Goal: Information Seeking & Learning: Learn about a topic

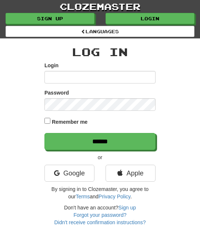
click at [60, 76] on input "Login" at bounding box center [99, 77] width 111 height 13
type input "********"
click at [64, 96] on label "Password" at bounding box center [56, 92] width 24 height 7
click at [141, 140] on input "******" at bounding box center [99, 141] width 111 height 17
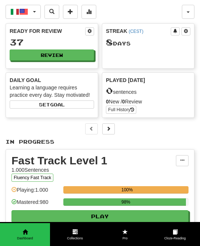
click at [84, 51] on button "Review" at bounding box center [52, 55] width 84 height 11
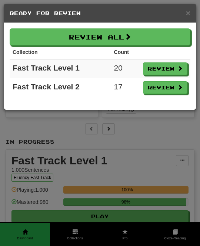
click at [182, 38] on button "Review All" at bounding box center [100, 36] width 181 height 17
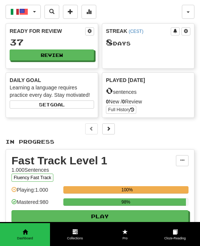
select select "**"
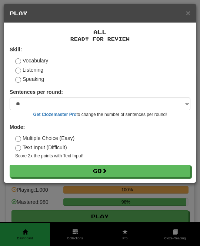
click at [150, 172] on button "Go" at bounding box center [100, 171] width 181 height 13
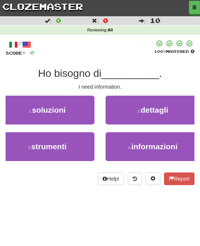
click at [170, 142] on span "informazioni" at bounding box center [154, 146] width 46 height 9
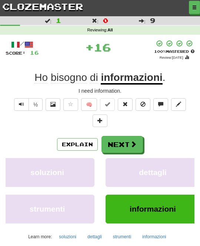
click at [138, 142] on button "Next" at bounding box center [121, 144] width 41 height 17
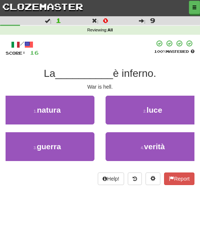
click at [81, 146] on button "3 . guerra" at bounding box center [47, 146] width 94 height 29
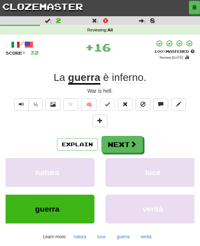
click at [134, 147] on button "Next" at bounding box center [121, 144] width 41 height 17
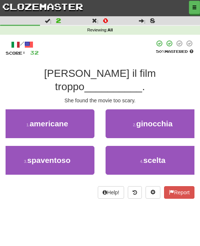
click at [82, 146] on button "3 . spaventoso" at bounding box center [47, 160] width 94 height 29
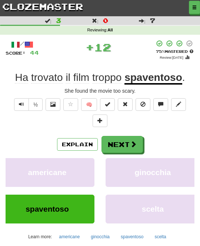
click at [135, 142] on span at bounding box center [133, 144] width 7 height 7
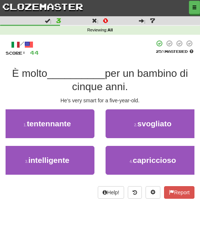
click at [81, 157] on button "3 . intelligente" at bounding box center [47, 160] width 94 height 29
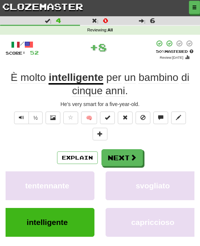
click at [131, 156] on span at bounding box center [133, 157] width 7 height 7
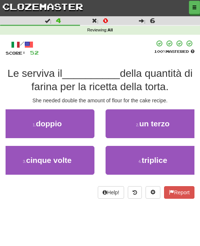
click at [84, 129] on button "1 . doppio" at bounding box center [47, 123] width 94 height 29
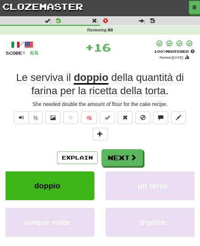
click at [134, 157] on span at bounding box center [133, 157] width 7 height 7
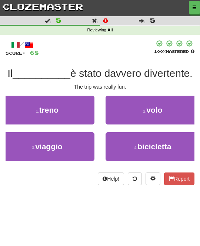
click at [87, 115] on button "1 . treno" at bounding box center [47, 110] width 94 height 29
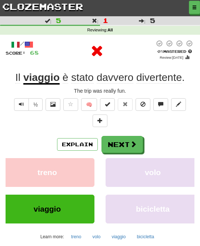
click at [134, 145] on span at bounding box center [133, 144] width 7 height 7
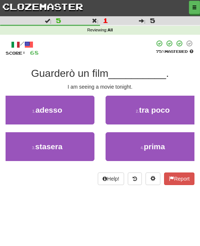
click at [82, 144] on button "3 . stasera" at bounding box center [47, 146] width 94 height 29
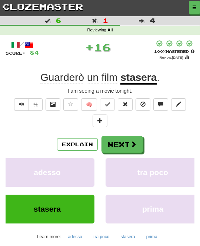
click at [134, 142] on span at bounding box center [133, 144] width 7 height 7
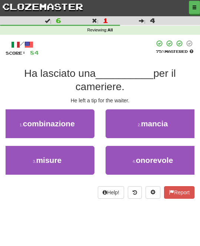
click at [199, 6] on button "button" at bounding box center [194, 7] width 11 height 13
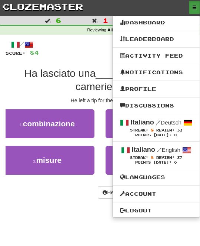
click at [82, 186] on div at bounding box center [100, 123] width 200 height 246
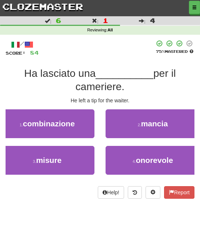
click at [172, 124] on button "2 . mancia" at bounding box center [152, 123] width 94 height 29
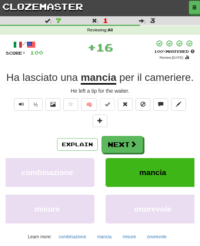
click at [133, 142] on span at bounding box center [133, 144] width 7 height 7
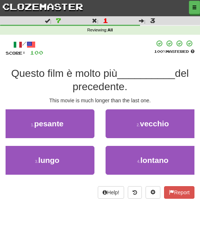
click at [154, 156] on span "lontano" at bounding box center [154, 160] width 28 height 9
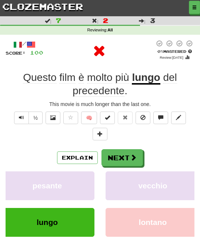
click at [135, 154] on span at bounding box center [133, 157] width 7 height 7
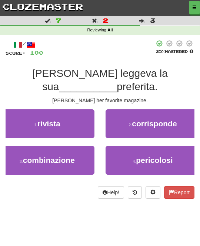
click at [73, 126] on button "1 . rivista" at bounding box center [47, 123] width 94 height 29
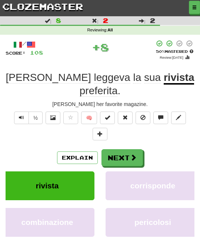
click at [136, 149] on button "Next" at bounding box center [121, 157] width 41 height 17
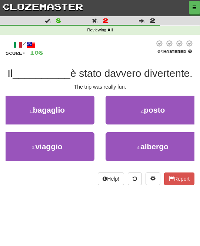
click at [84, 142] on button "3 . viaggio" at bounding box center [47, 146] width 94 height 29
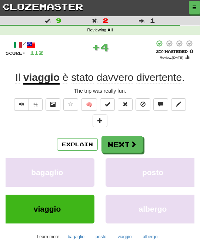
click at [134, 142] on span at bounding box center [133, 144] width 7 height 7
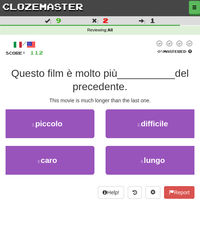
click at [133, 154] on button "4 . lungo" at bounding box center [152, 160] width 94 height 29
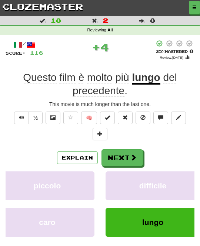
click at [134, 156] on span at bounding box center [133, 157] width 7 height 7
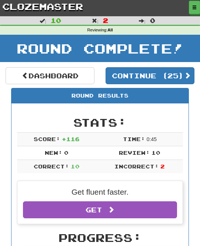
click at [182, 74] on button "Continue ( 25 )" at bounding box center [149, 75] width 89 height 17
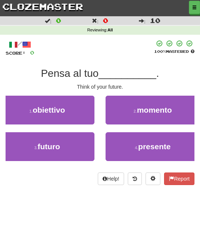
click at [82, 138] on button "3 . futuro" at bounding box center [47, 146] width 94 height 29
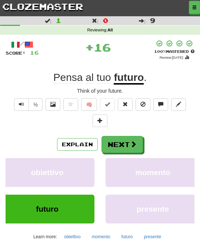
click at [132, 142] on span at bounding box center [133, 144] width 7 height 7
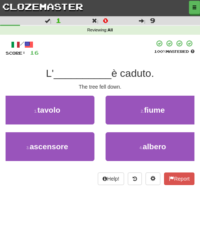
click at [152, 143] on span "albero" at bounding box center [153, 146] width 23 height 9
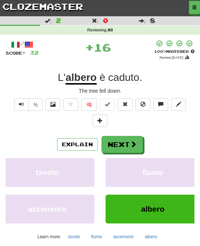
click at [140, 144] on button "Next" at bounding box center [121, 144] width 41 height 17
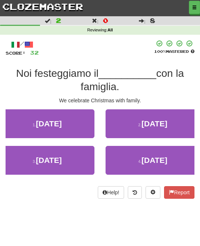
click at [82, 156] on button "3 . Natale" at bounding box center [47, 160] width 94 height 29
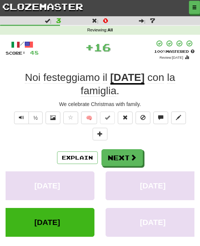
click at [129, 156] on button "Next" at bounding box center [121, 157] width 41 height 17
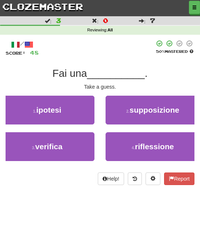
click at [175, 114] on span "supposizione" at bounding box center [154, 110] width 50 height 9
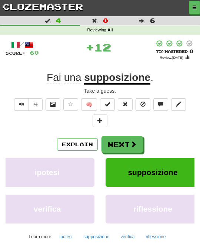
click at [137, 151] on button "Next" at bounding box center [121, 144] width 41 height 17
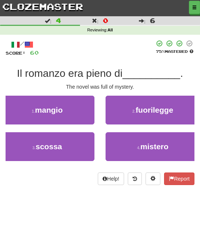
click at [150, 142] on span "mistero" at bounding box center [154, 146] width 28 height 9
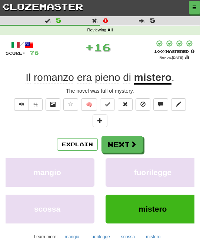
click at [141, 145] on button "Next" at bounding box center [121, 144] width 41 height 17
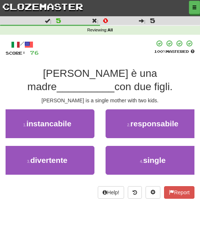
click at [145, 156] on span "single" at bounding box center [154, 160] width 23 height 9
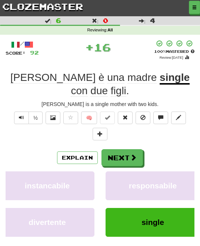
click at [138, 149] on button "Next" at bounding box center [121, 157] width 41 height 17
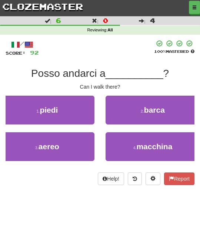
click at [76, 108] on button "1 . piedi" at bounding box center [47, 110] width 94 height 29
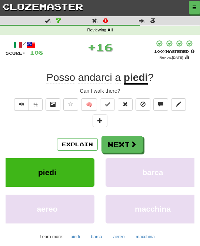
click at [127, 143] on button "Next" at bounding box center [121, 144] width 41 height 17
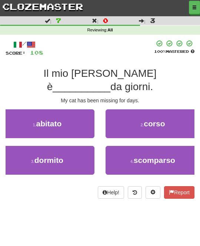
click at [86, 112] on button "1 . abitato" at bounding box center [47, 123] width 94 height 29
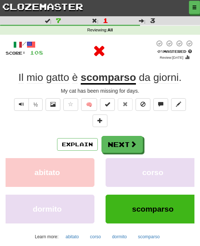
click at [132, 142] on span at bounding box center [133, 144] width 7 height 7
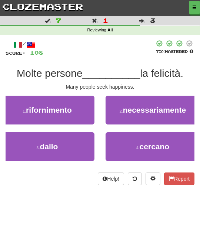
click at [153, 145] on span "cercano" at bounding box center [154, 146] width 30 height 9
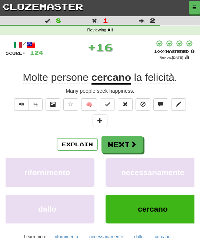
click at [139, 144] on button "Next" at bounding box center [121, 144] width 41 height 17
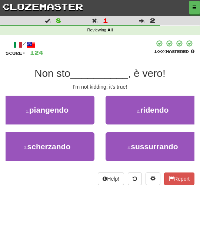
click at [82, 144] on button "3 . scherzando" at bounding box center [47, 146] width 94 height 29
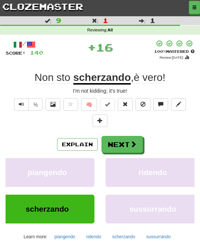
click at [132, 142] on span at bounding box center [133, 144] width 7 height 7
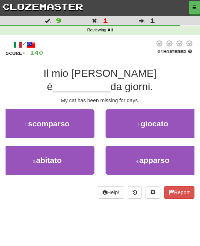
click at [81, 117] on button "1 . scomparso" at bounding box center [47, 123] width 94 height 29
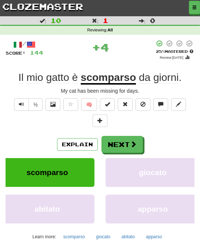
click at [136, 143] on span at bounding box center [133, 144] width 7 height 7
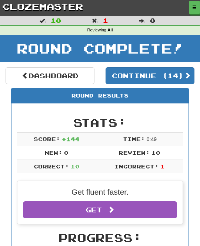
click at [181, 74] on button "Continue ( 14 )" at bounding box center [149, 75] width 89 height 17
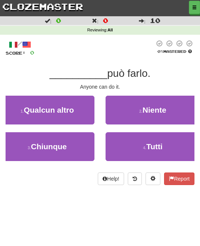
click at [87, 145] on button "3 . Chiunque" at bounding box center [47, 146] width 94 height 29
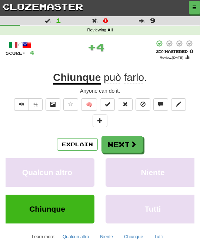
click at [135, 142] on span at bounding box center [133, 144] width 7 height 7
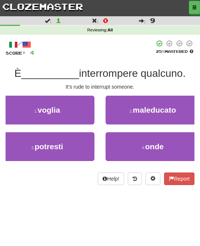
click at [173, 109] on span "maleducato" at bounding box center [154, 110] width 43 height 9
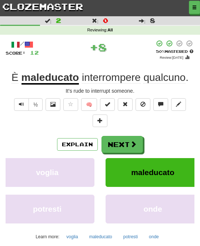
click at [132, 141] on span at bounding box center [133, 144] width 7 height 7
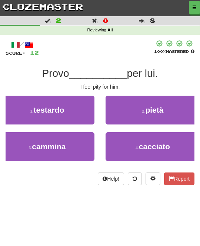
click at [170, 117] on button "2 . pietà" at bounding box center [152, 110] width 94 height 29
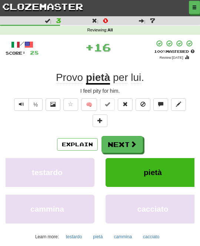
click at [140, 144] on button "Next" at bounding box center [121, 144] width 41 height 17
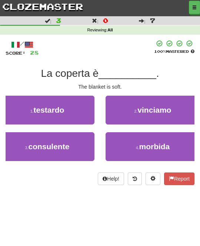
click at [155, 144] on span "morbida" at bounding box center [154, 146] width 31 height 9
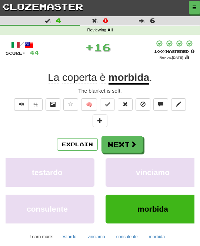
click at [137, 144] on button "Next" at bounding box center [121, 144] width 41 height 17
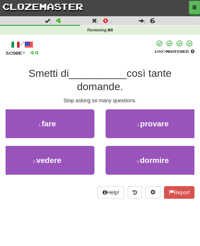
click at [83, 120] on button "1 . fare" at bounding box center [47, 123] width 94 height 29
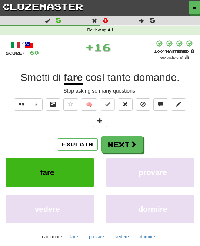
click at [133, 142] on span at bounding box center [133, 144] width 7 height 7
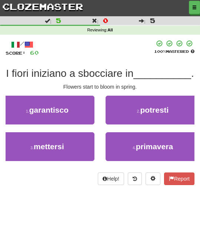
click at [163, 138] on button "4 . primavera" at bounding box center [152, 146] width 94 height 29
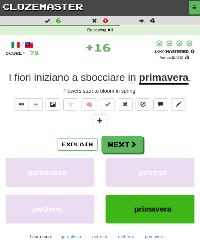
click at [140, 138] on button "Next" at bounding box center [121, 144] width 41 height 17
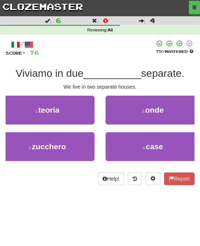
click at [166, 145] on button "4 . case" at bounding box center [152, 146] width 94 height 29
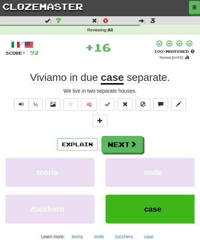
click at [140, 143] on button "Next" at bounding box center [121, 144] width 41 height 17
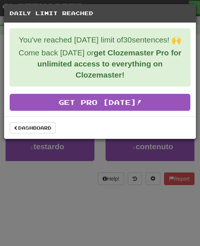
click at [46, 127] on link "Dashboard" at bounding box center [33, 127] width 46 height 11
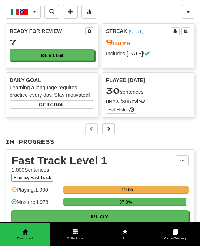
click at [28, 8] on span "button" at bounding box center [23, 11] width 9 height 9
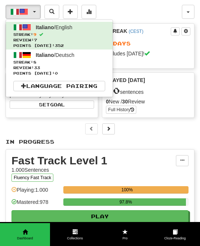
click at [98, 65] on span "Review: 33" at bounding box center [59, 68] width 92 height 6
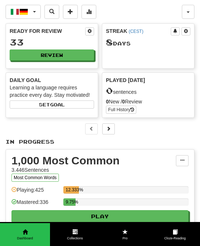
click at [81, 53] on button "Review" at bounding box center [52, 55] width 84 height 11
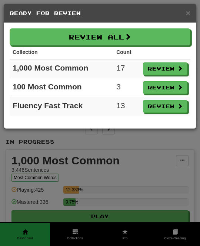
click at [174, 43] on button "Review All" at bounding box center [100, 36] width 181 height 17
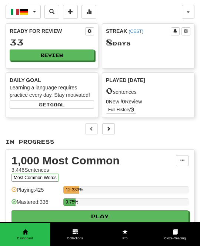
select select "**"
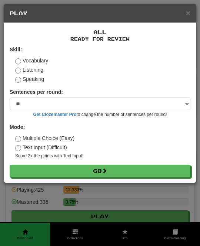
click at [146, 170] on button "Go" at bounding box center [100, 171] width 181 height 13
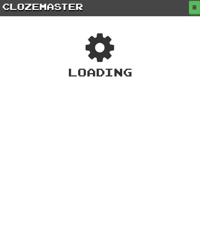
click at [149, 168] on div "Dashboard Clozemaster Maneko27 / Toggle Dropdown Dashboard Leaderboard Activity…" at bounding box center [100, 123] width 200 height 246
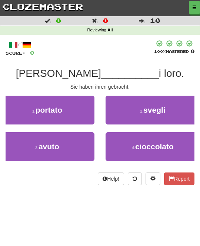
click at [93, 145] on button "3 . avuto" at bounding box center [47, 146] width 94 height 29
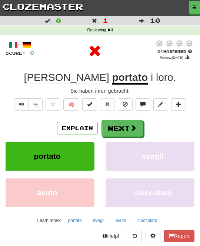
click at [138, 124] on button "Next" at bounding box center [121, 128] width 41 height 17
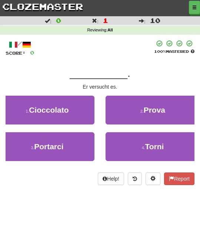
click at [175, 112] on button "2 . Prova" at bounding box center [152, 110] width 94 height 29
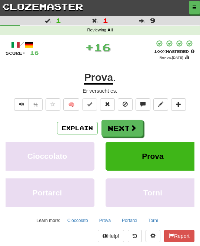
click at [135, 125] on span at bounding box center [133, 128] width 7 height 7
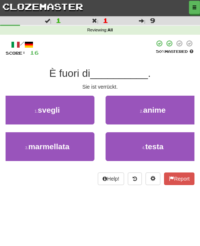
click at [163, 143] on span "testa" at bounding box center [154, 146] width 18 height 9
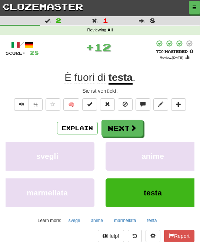
click at [135, 126] on span at bounding box center [133, 128] width 7 height 7
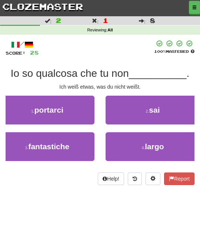
click at [178, 111] on button "2 . sai" at bounding box center [152, 110] width 94 height 29
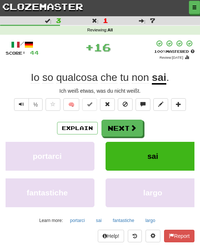
click at [136, 127] on span at bounding box center [133, 128] width 7 height 7
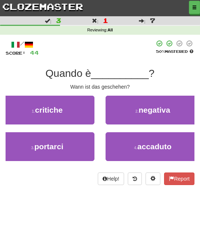
click at [166, 142] on span "accaduto" at bounding box center [154, 146] width 34 height 9
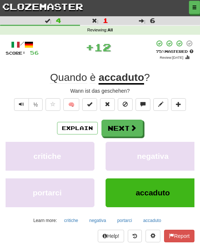
click at [136, 128] on button "Next" at bounding box center [121, 128] width 41 height 17
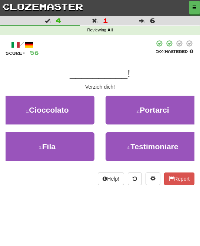
click at [90, 146] on button "3 . Fila" at bounding box center [47, 146] width 94 height 29
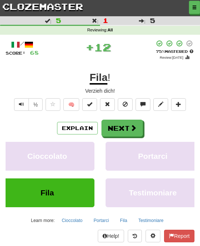
click at [137, 125] on button "Next" at bounding box center [121, 128] width 41 height 17
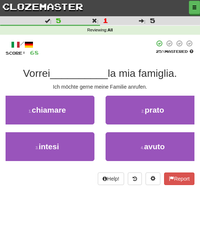
click at [84, 113] on button "1 . chiamare" at bounding box center [47, 110] width 94 height 29
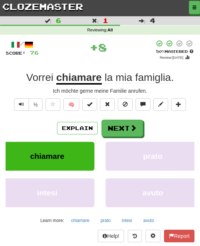
click at [134, 125] on span at bounding box center [133, 128] width 7 height 7
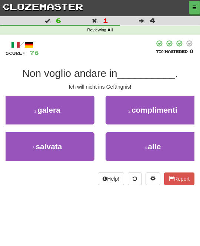
click at [85, 116] on button "1 . galera" at bounding box center [47, 110] width 94 height 29
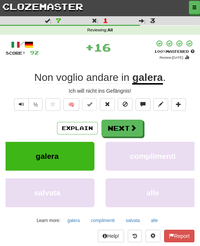
click at [133, 131] on button "Next" at bounding box center [121, 128] width 41 height 17
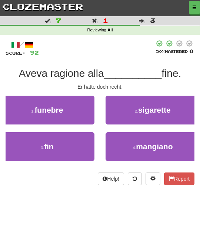
click at [82, 146] on button "3 . fin" at bounding box center [47, 146] width 94 height 29
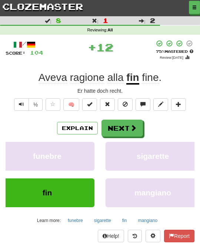
click at [134, 125] on span at bounding box center [133, 128] width 7 height 7
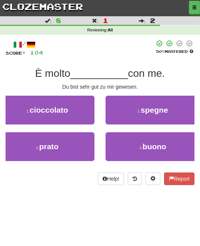
click at [155, 145] on span "buono" at bounding box center [154, 146] width 24 height 9
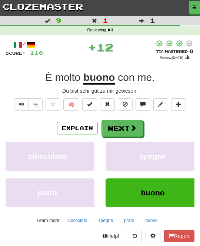
click at [138, 128] on button "Next" at bounding box center [121, 128] width 41 height 17
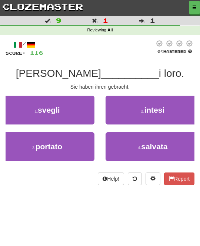
click at [84, 144] on button "3 . portato" at bounding box center [47, 146] width 94 height 29
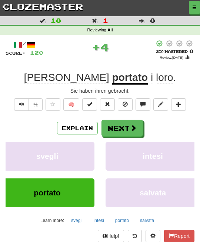
click at [138, 127] on button "Next" at bounding box center [121, 128] width 41 height 17
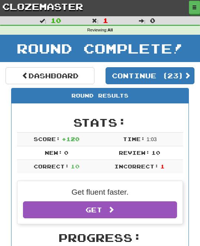
click at [184, 75] on button "Continue ( 23 )" at bounding box center [149, 75] width 89 height 17
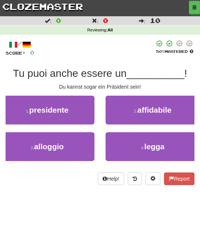
click at [81, 115] on button "1 . presidente" at bounding box center [47, 110] width 94 height 29
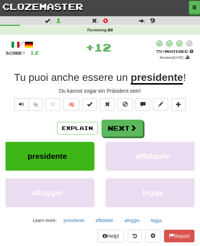
click at [136, 126] on span at bounding box center [133, 128] width 7 height 7
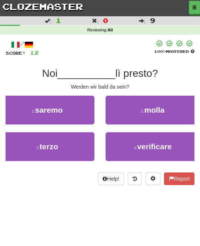
click at [85, 116] on button "1 . saremo" at bounding box center [47, 110] width 94 height 29
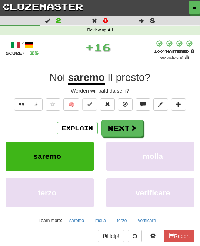
click at [135, 125] on span at bounding box center [133, 128] width 7 height 7
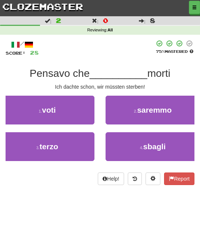
click at [175, 111] on button "2 . saremmo" at bounding box center [152, 110] width 94 height 29
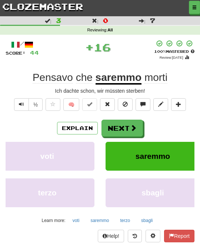
click at [138, 128] on button "Next" at bounding box center [121, 128] width 41 height 17
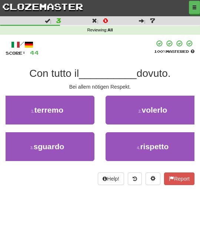
click at [156, 142] on span "rispetto" at bounding box center [154, 146] width 28 height 9
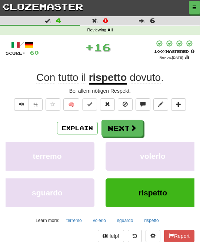
click at [135, 127] on span at bounding box center [133, 128] width 7 height 7
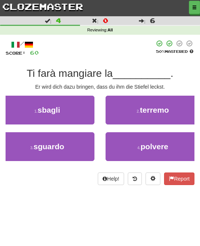
click at [153, 145] on span "polvere" at bounding box center [155, 146] width 28 height 9
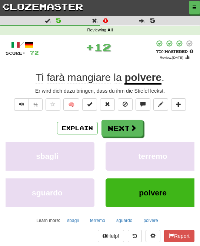
click at [132, 129] on span at bounding box center [133, 128] width 7 height 7
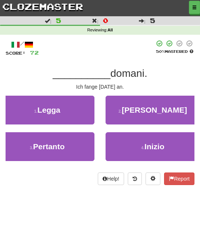
click at [158, 142] on span "Inizio" at bounding box center [154, 146] width 20 height 9
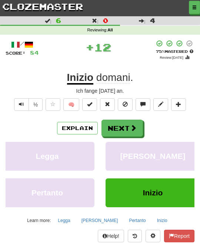
click at [136, 127] on button "Next" at bounding box center [121, 128] width 41 height 17
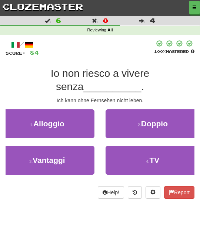
click at [155, 156] on span "TV" at bounding box center [154, 160] width 10 height 9
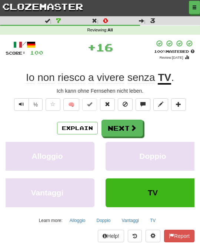
click at [141, 125] on button "Next" at bounding box center [121, 128] width 41 height 17
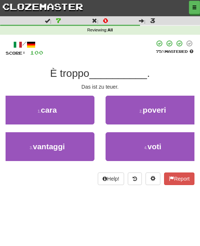
click at [81, 115] on button "1 . cara" at bounding box center [47, 110] width 94 height 29
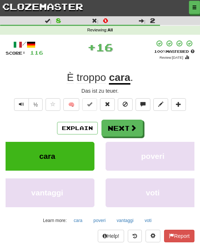
click at [137, 127] on button "Next" at bounding box center [121, 128] width 41 height 17
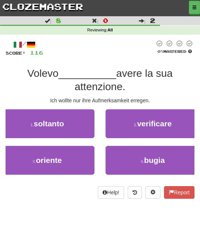
click at [86, 128] on button "1 . soltanto" at bounding box center [47, 123] width 94 height 29
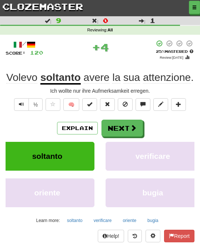
click at [138, 125] on button "Next" at bounding box center [121, 128] width 41 height 17
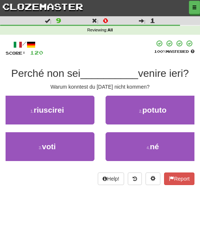
click at [178, 111] on button "2 . potuto" at bounding box center [152, 110] width 94 height 29
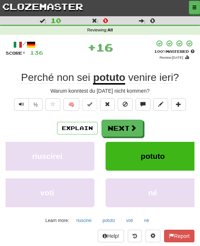
click at [138, 130] on button "Next" at bounding box center [121, 128] width 41 height 17
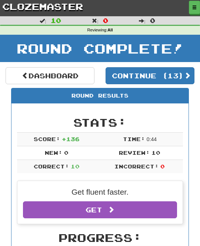
click at [184, 72] on button "Continue ( 13 )" at bounding box center [149, 75] width 89 height 17
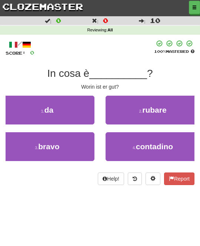
click at [90, 148] on button "3 . bravo" at bounding box center [47, 146] width 94 height 29
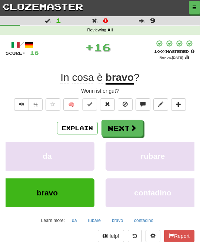
click at [136, 127] on button "Next" at bounding box center [121, 128] width 41 height 17
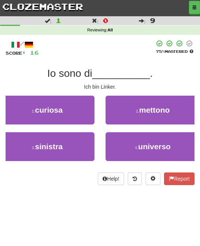
click at [85, 145] on button "3 . sinistra" at bounding box center [47, 146] width 94 height 29
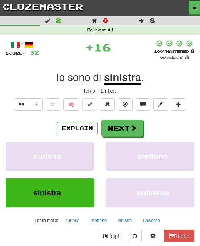
click at [135, 128] on span at bounding box center [133, 128] width 7 height 7
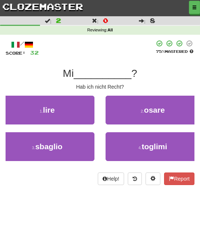
click at [80, 149] on button "3 . sbaglio" at bounding box center [47, 146] width 94 height 29
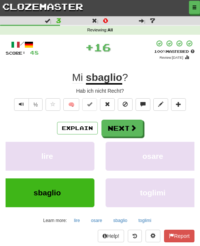
click at [141, 127] on button "Next" at bounding box center [121, 128] width 41 height 17
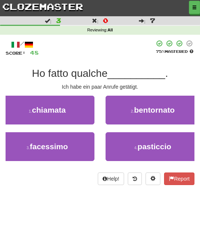
click at [87, 112] on button "1 . chiamata" at bounding box center [47, 110] width 94 height 29
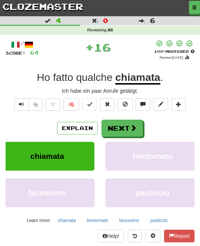
click at [138, 128] on button "Next" at bounding box center [121, 128] width 41 height 17
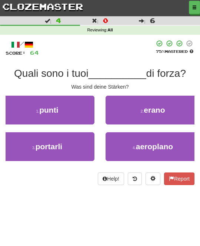
click at [88, 110] on button "1 . punti" at bounding box center [47, 110] width 94 height 29
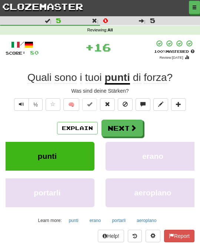
click at [140, 129] on button "Next" at bounding box center [121, 128] width 41 height 17
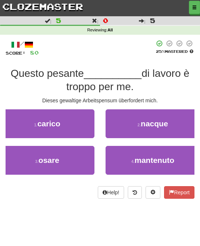
click at [83, 127] on button "1 . carico" at bounding box center [47, 123] width 94 height 29
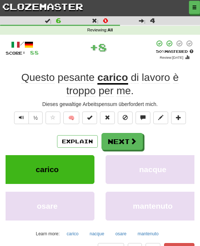
click at [138, 138] on button "Next" at bounding box center [121, 141] width 41 height 17
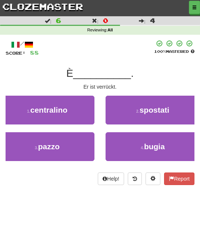
click at [81, 144] on button "3 . pazzo" at bounding box center [47, 146] width 94 height 29
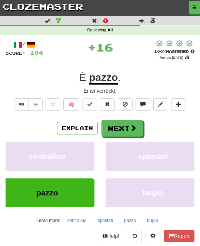
click at [138, 127] on button "Next" at bounding box center [121, 128] width 41 height 17
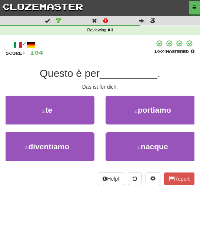
click at [82, 118] on button "1 . te" at bounding box center [47, 110] width 94 height 29
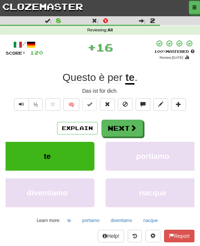
click at [136, 125] on span at bounding box center [133, 128] width 7 height 7
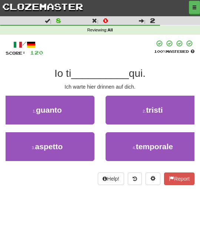
click at [77, 147] on button "3 . aspetto" at bounding box center [47, 146] width 94 height 29
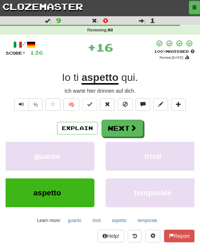
click at [130, 128] on span at bounding box center [133, 128] width 7 height 7
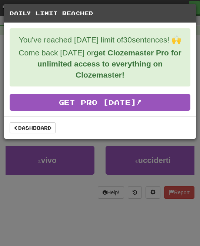
click at [45, 129] on link "Dashboard" at bounding box center [33, 127] width 46 height 11
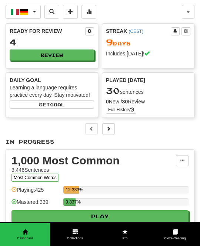
click at [188, 14] on button "button" at bounding box center [188, 12] width 13 height 14
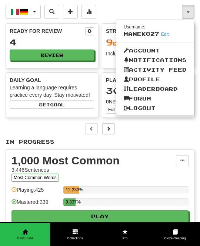
click at [155, 108] on link "Logout" at bounding box center [155, 109] width 78 height 10
